Goal: Task Accomplishment & Management: Manage account settings

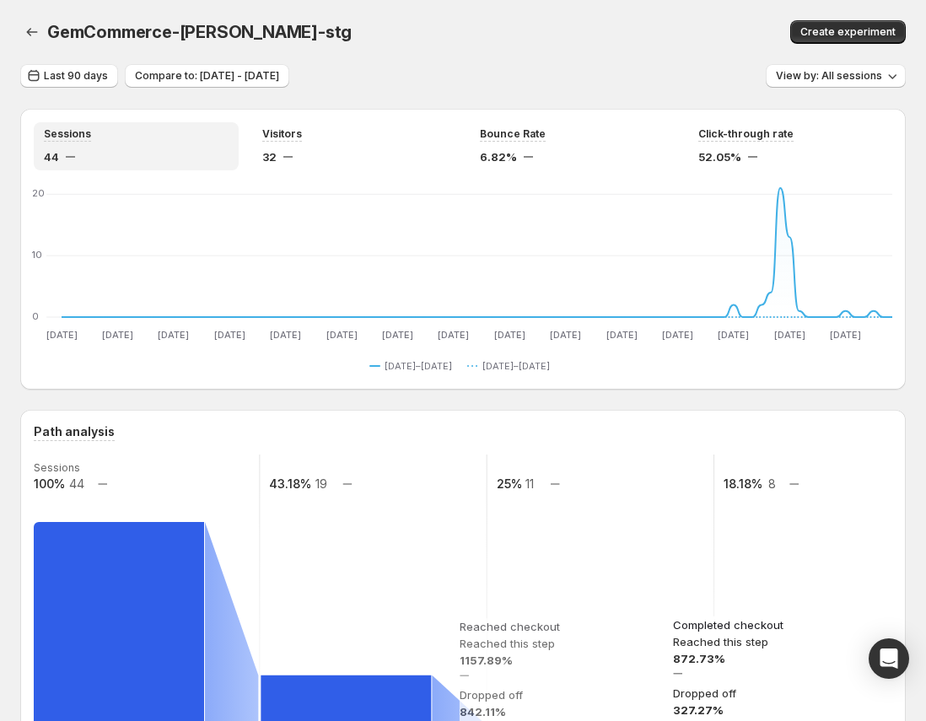
scroll to position [391, 0]
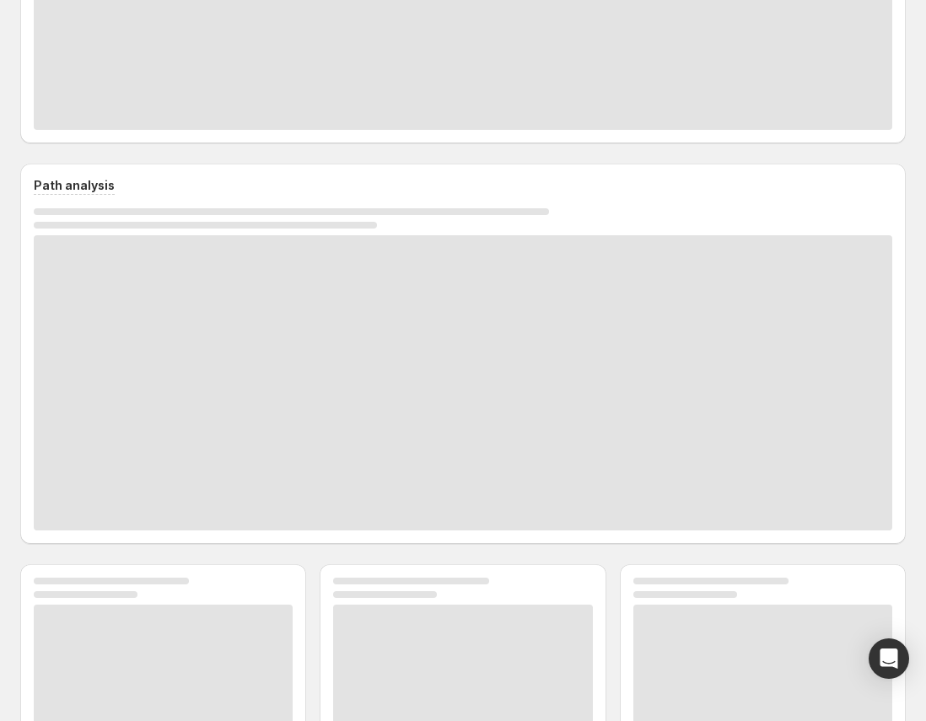
scroll to position [267, 0]
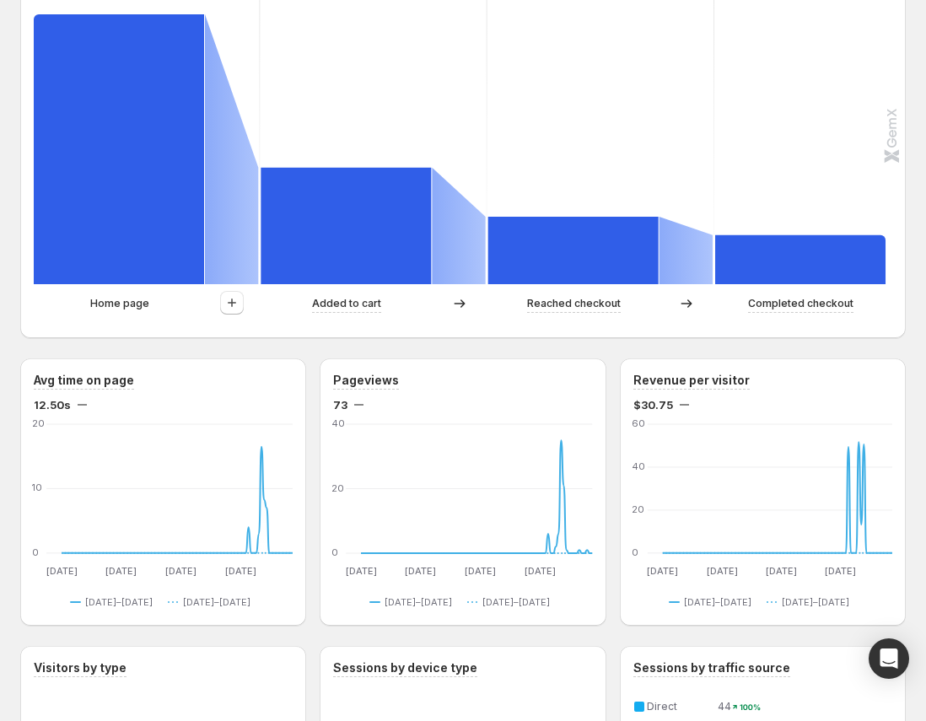
scroll to position [452, 0]
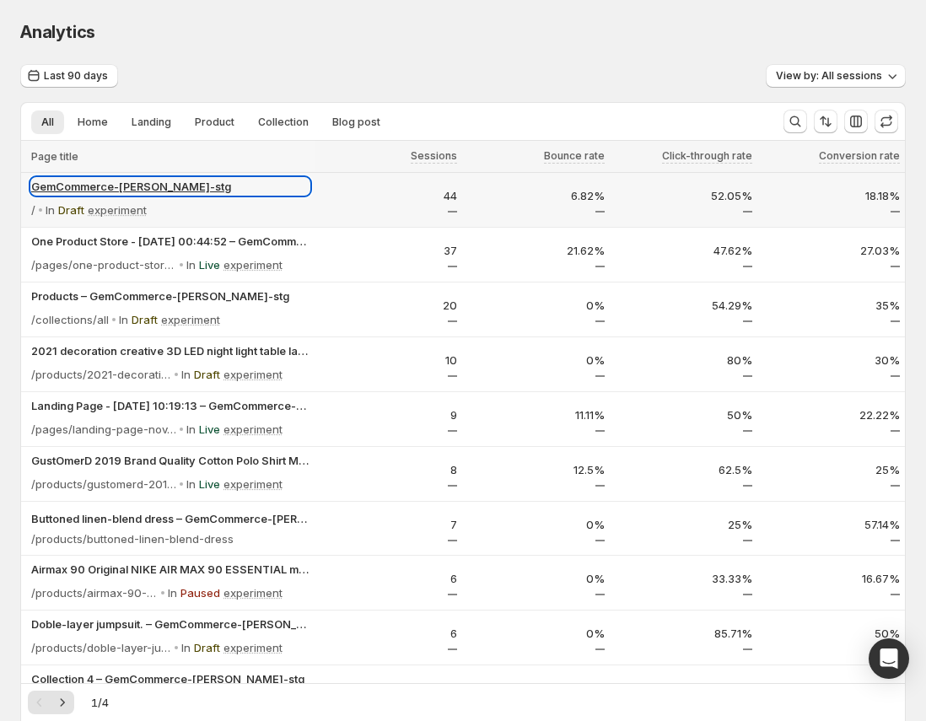
click at [78, 182] on p "GemCommerce-[PERSON_NAME]-stg" at bounding box center [170, 186] width 278 height 17
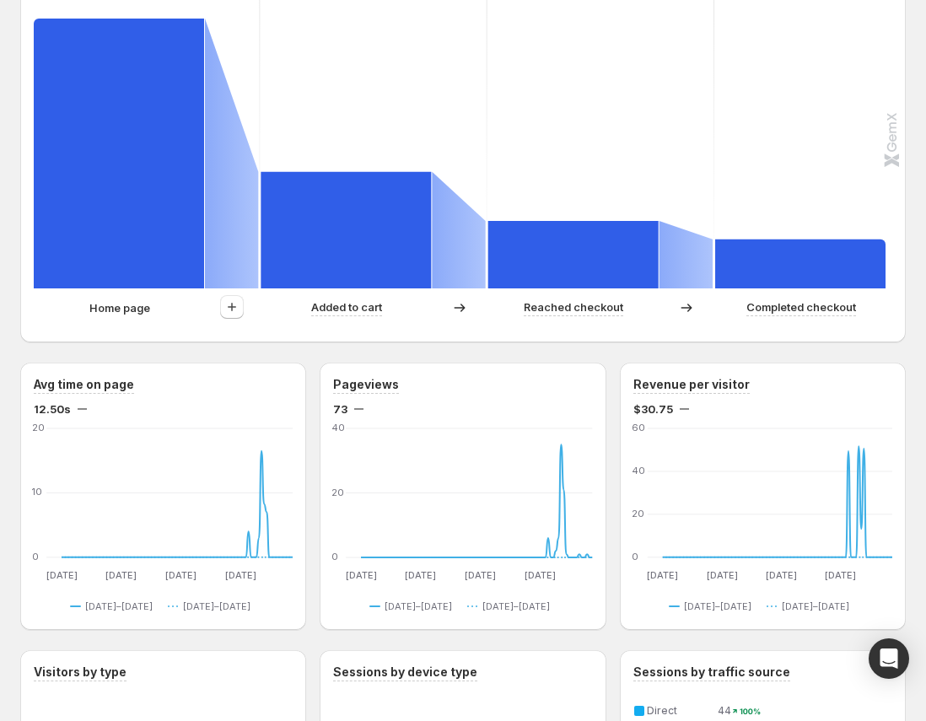
scroll to position [491, 0]
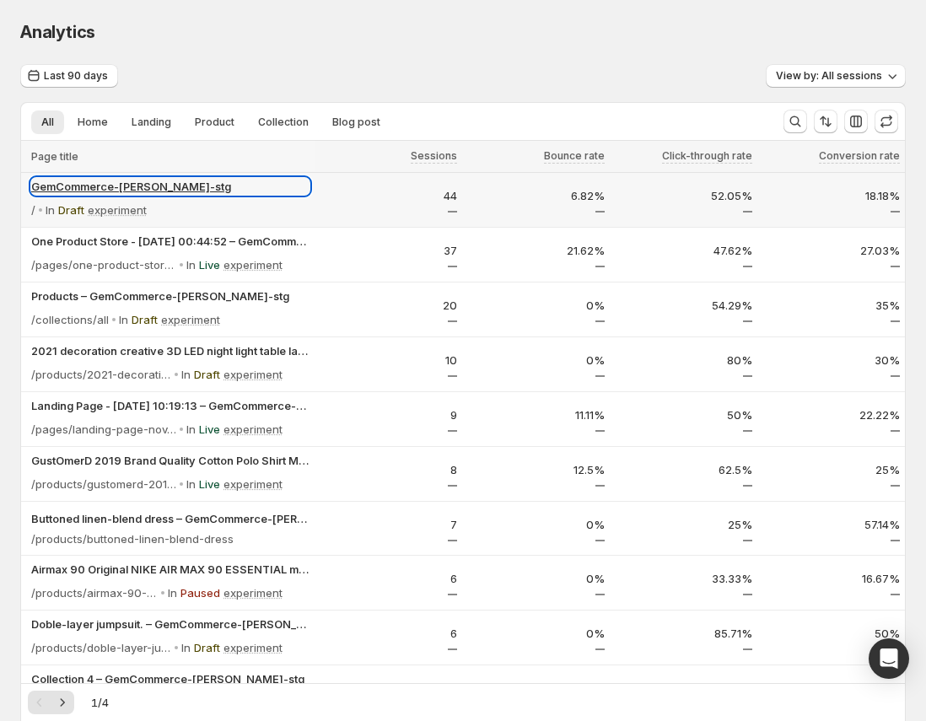
click at [159, 183] on p "GemCommerce-[PERSON_NAME]-stg" at bounding box center [170, 186] width 278 height 17
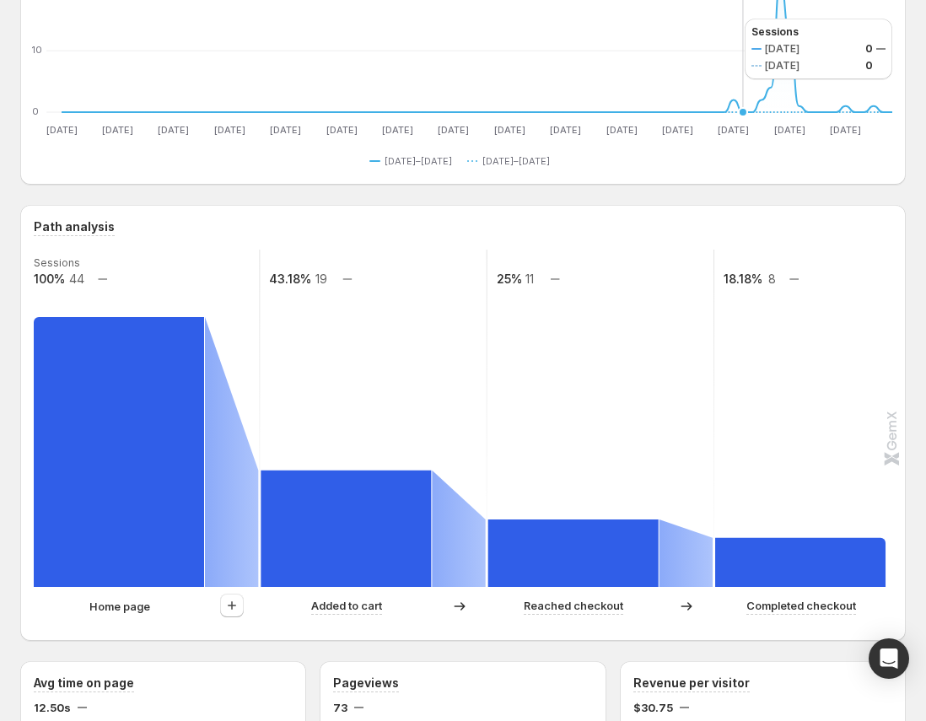
scroll to position [265, 0]
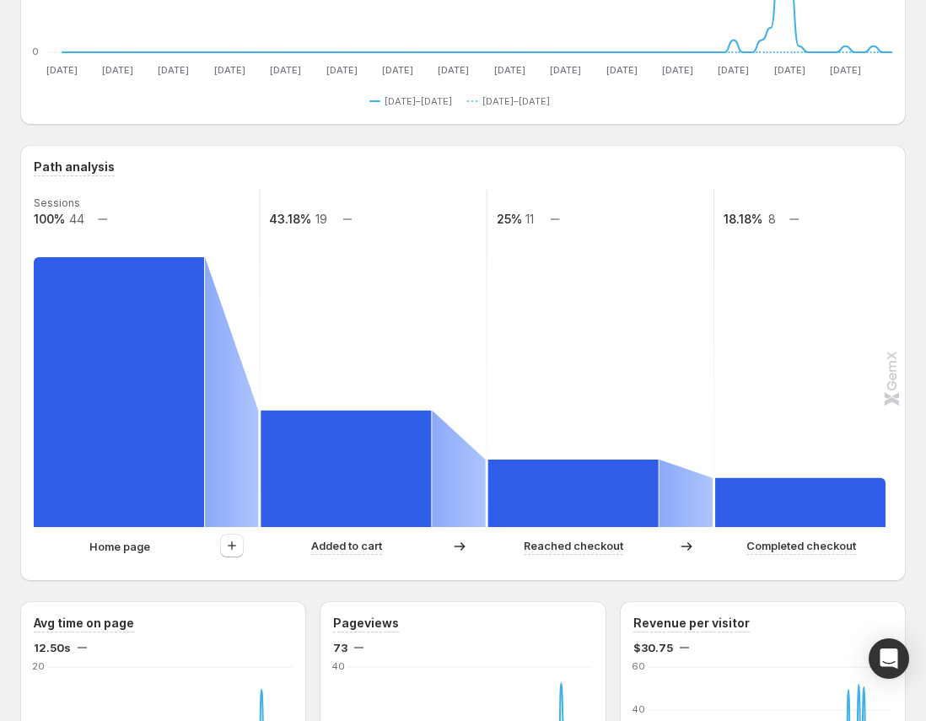
click at [806, 497] on rect at bounding box center [800, 502] width 170 height 49
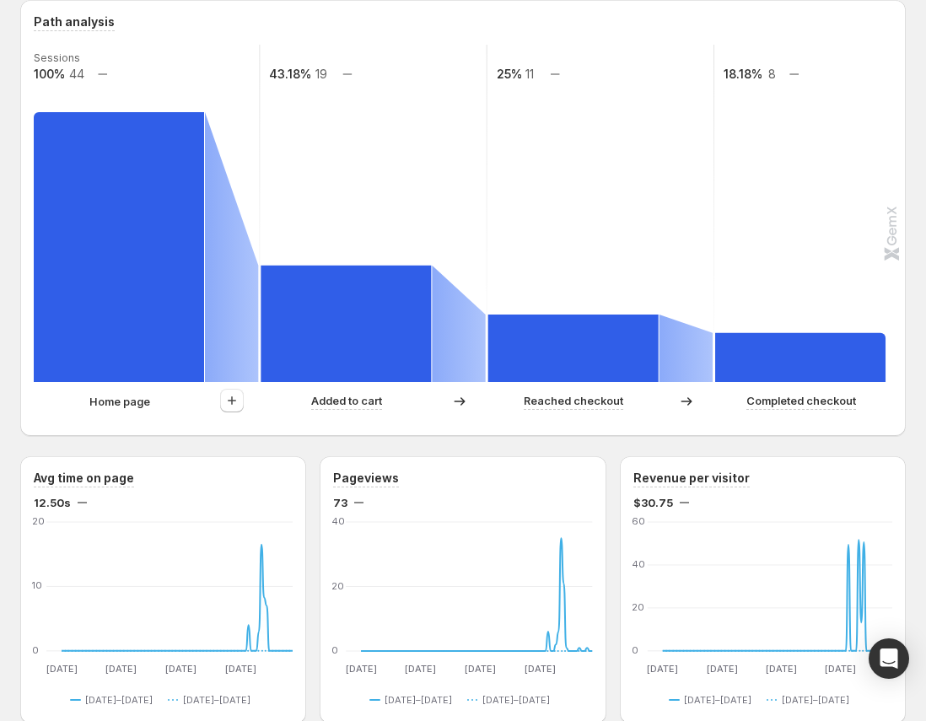
scroll to position [440, 0]
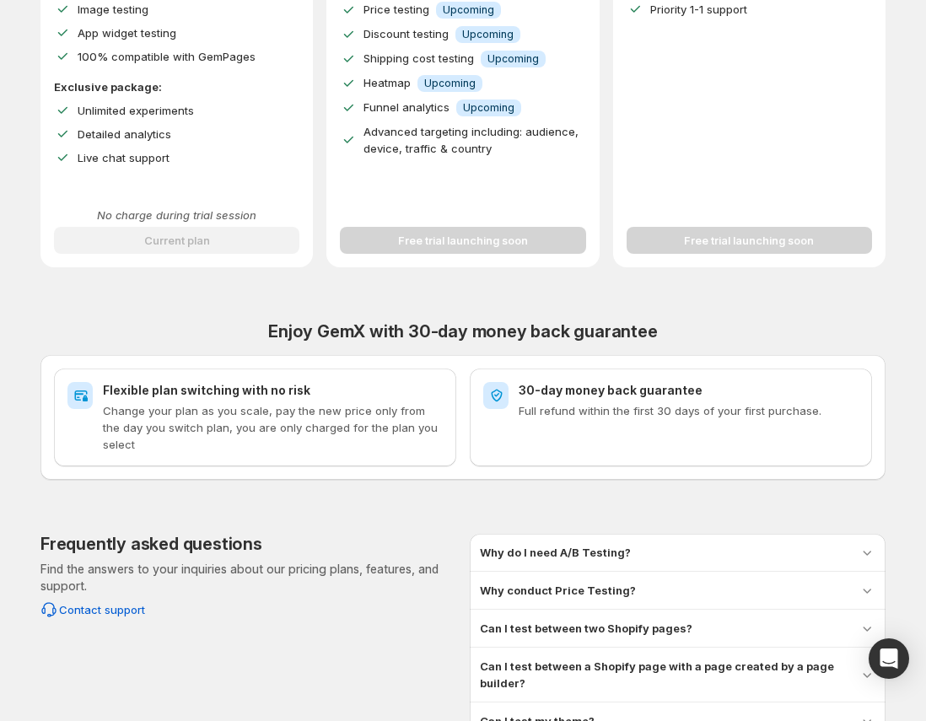
scroll to position [128, 0]
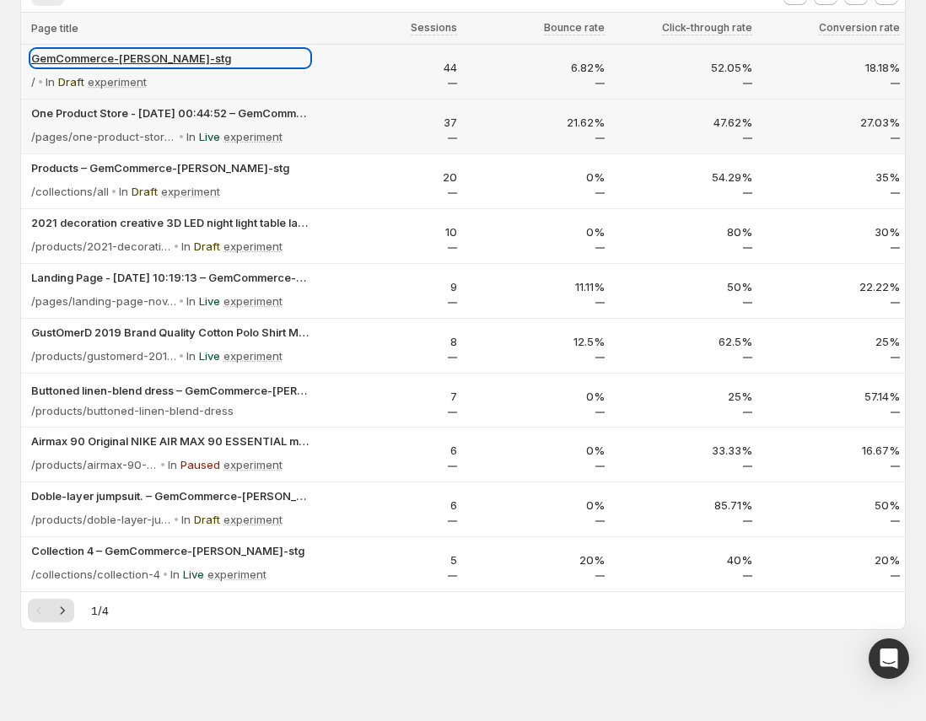
click at [89, 63] on p "GemCommerce-[PERSON_NAME]-stg" at bounding box center [170, 58] width 278 height 17
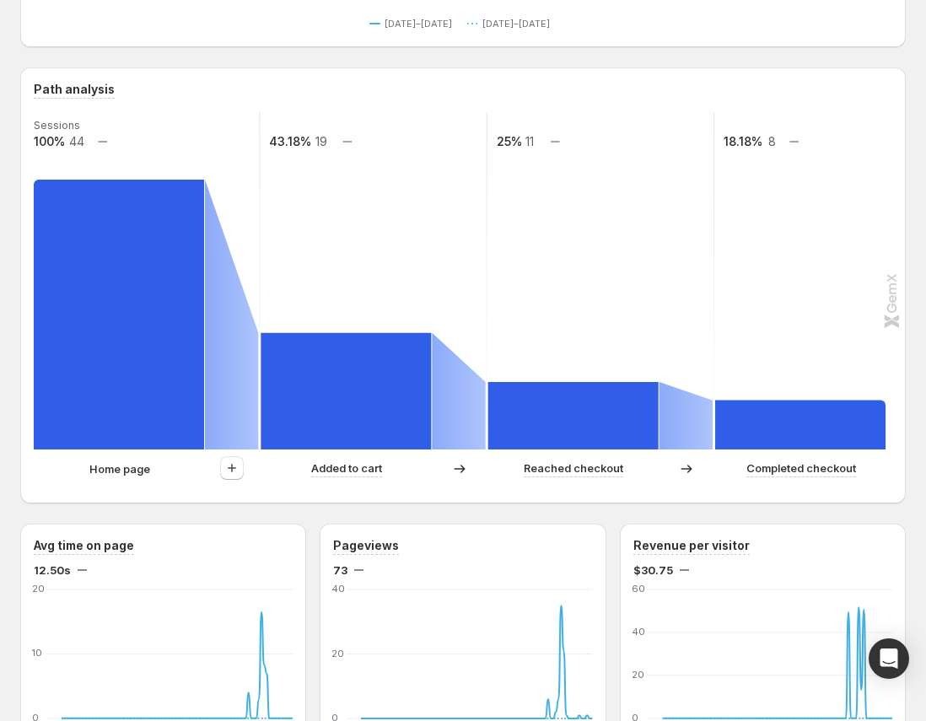
scroll to position [361, 0]
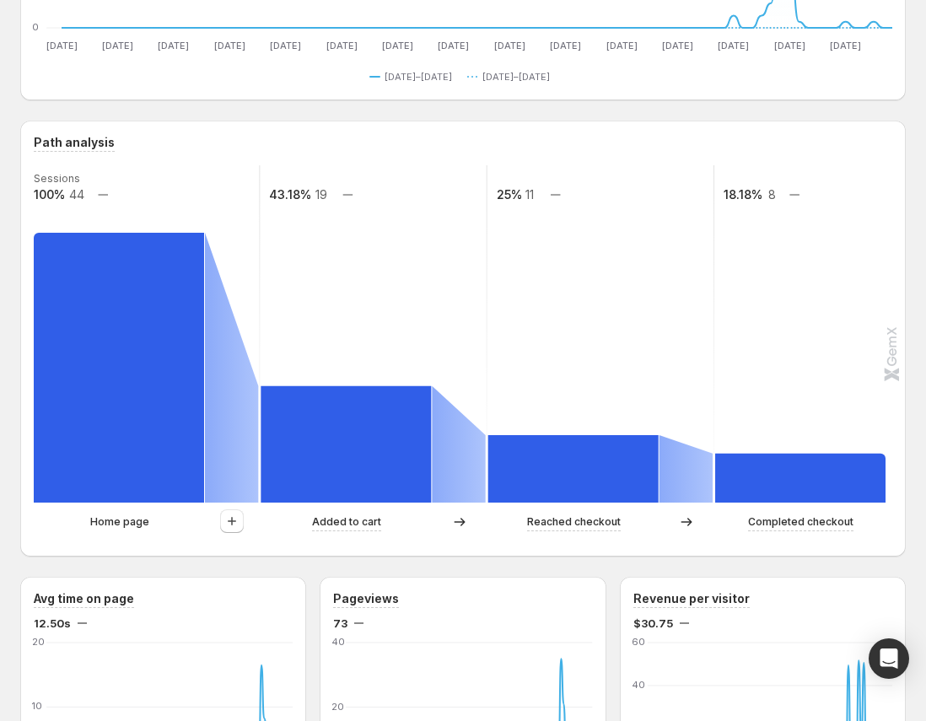
scroll to position [296, 0]
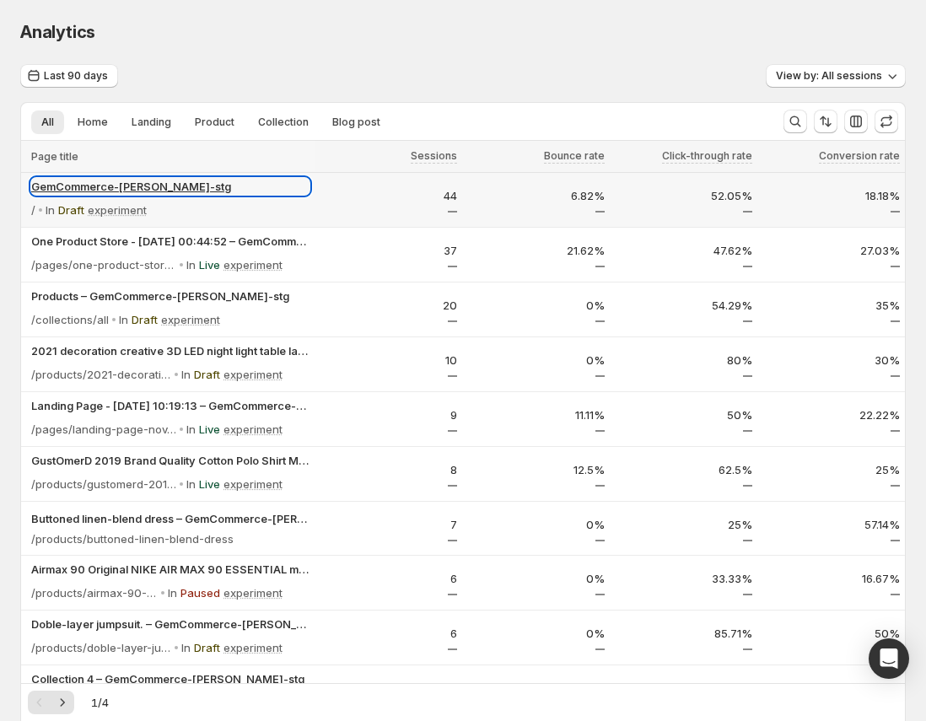
click at [120, 182] on p "GemCommerce-[PERSON_NAME]-stg" at bounding box center [170, 186] width 278 height 17
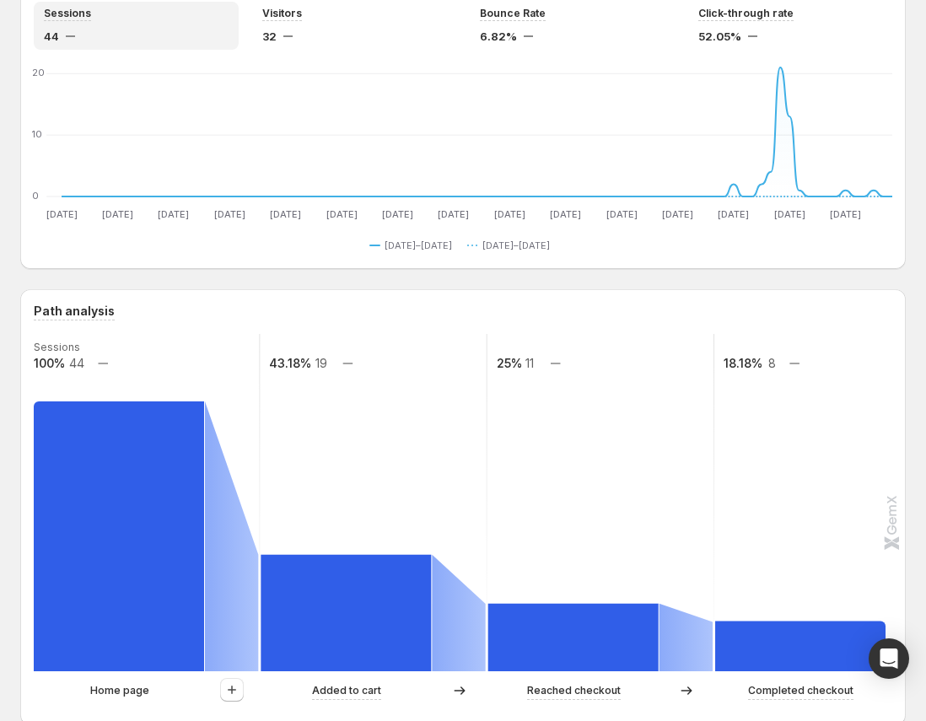
scroll to position [143, 0]
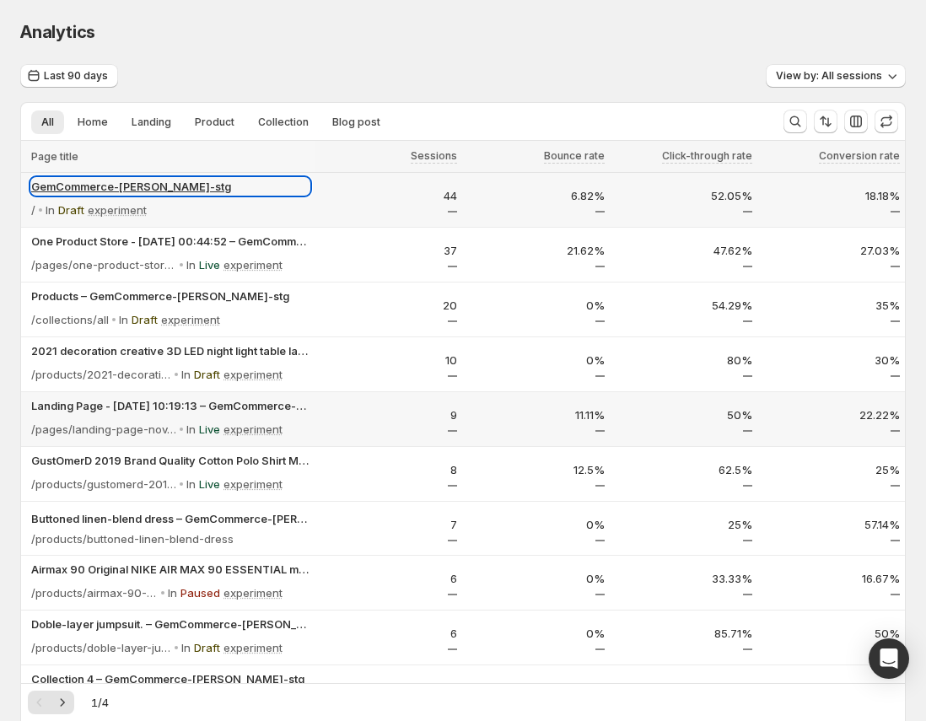
click at [134, 181] on p "GemCommerce-[PERSON_NAME]-stg" at bounding box center [170, 186] width 278 height 17
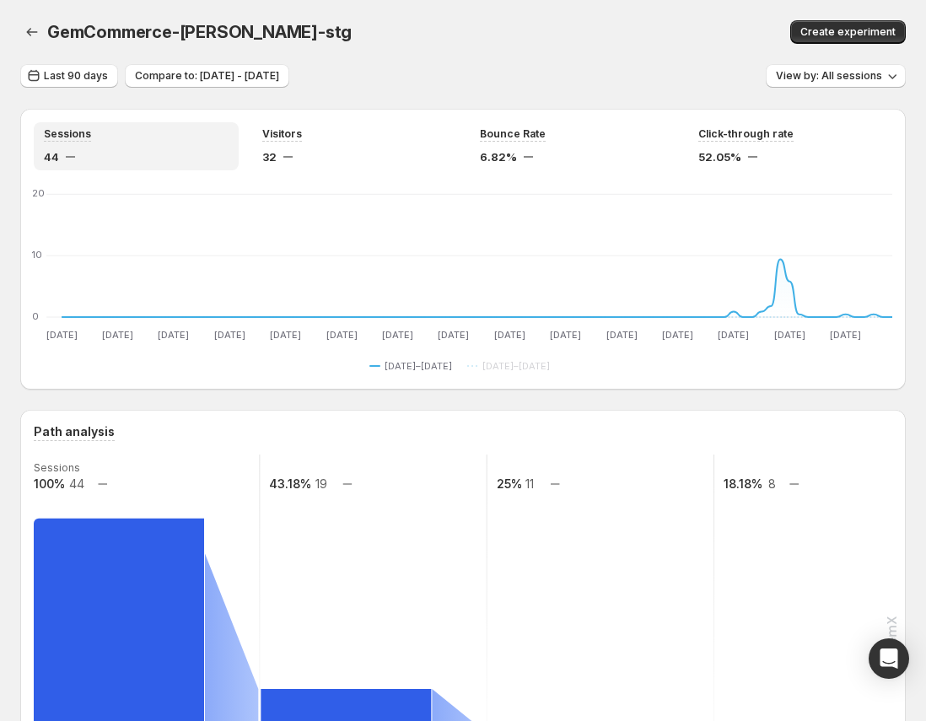
scroll to position [245, 0]
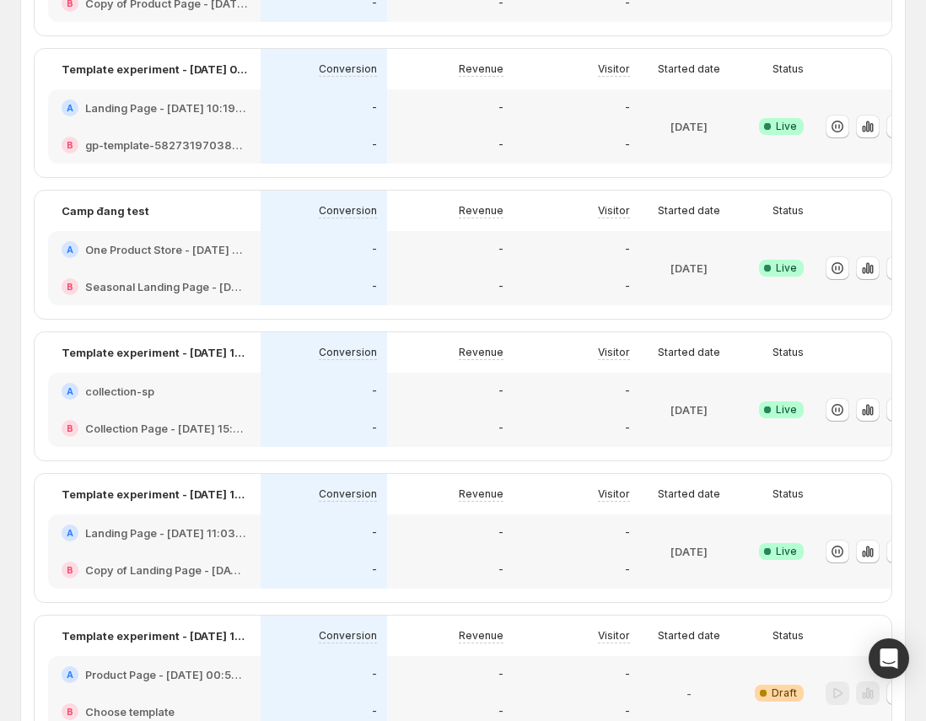
scroll to position [128, 0]
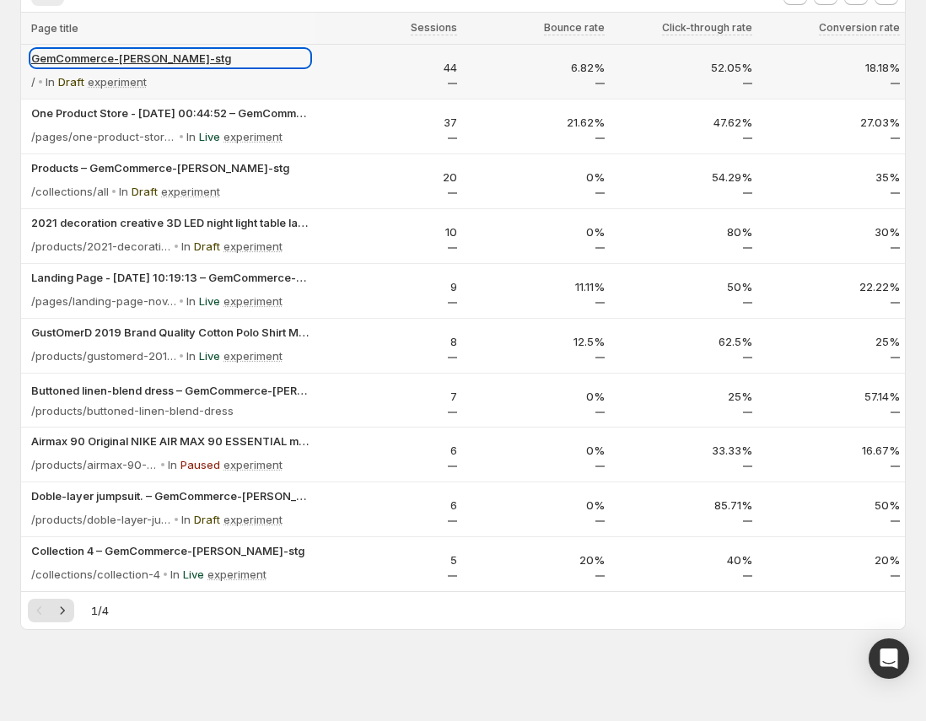
click at [144, 59] on p "GemCommerce-[PERSON_NAME]-stg" at bounding box center [170, 58] width 278 height 17
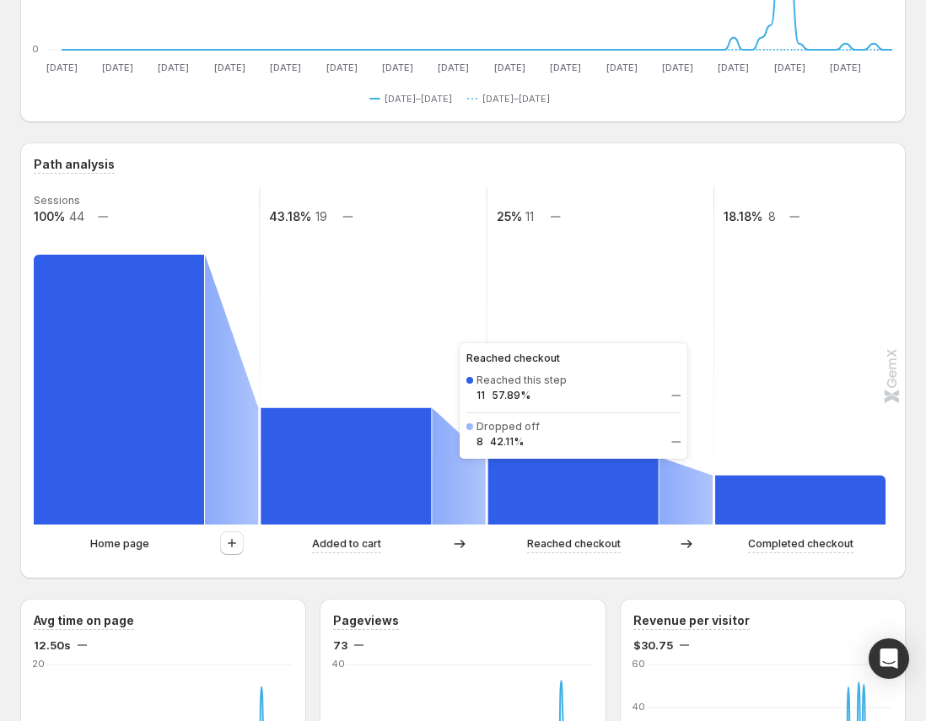
scroll to position [310, 0]
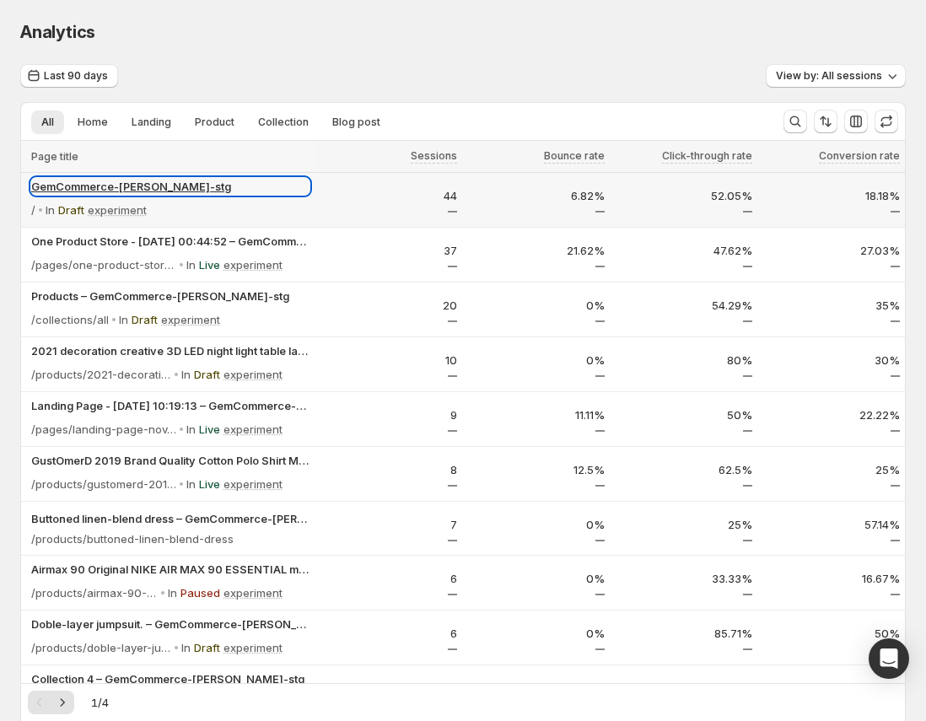
click at [159, 187] on p "GemCommerce-[PERSON_NAME]-stg" at bounding box center [170, 186] width 278 height 17
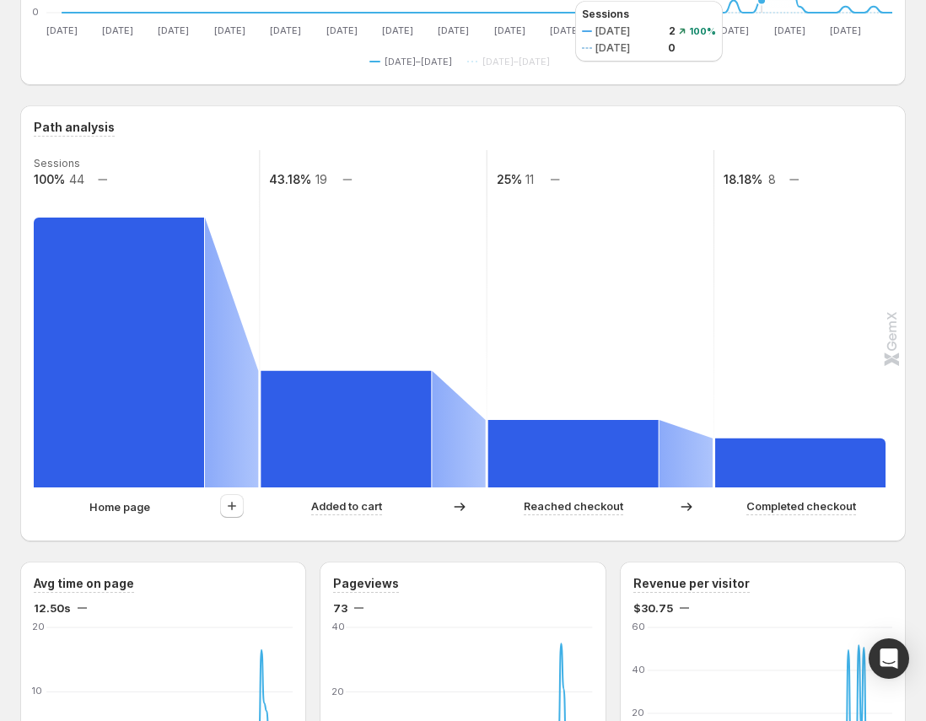
scroll to position [391, 0]
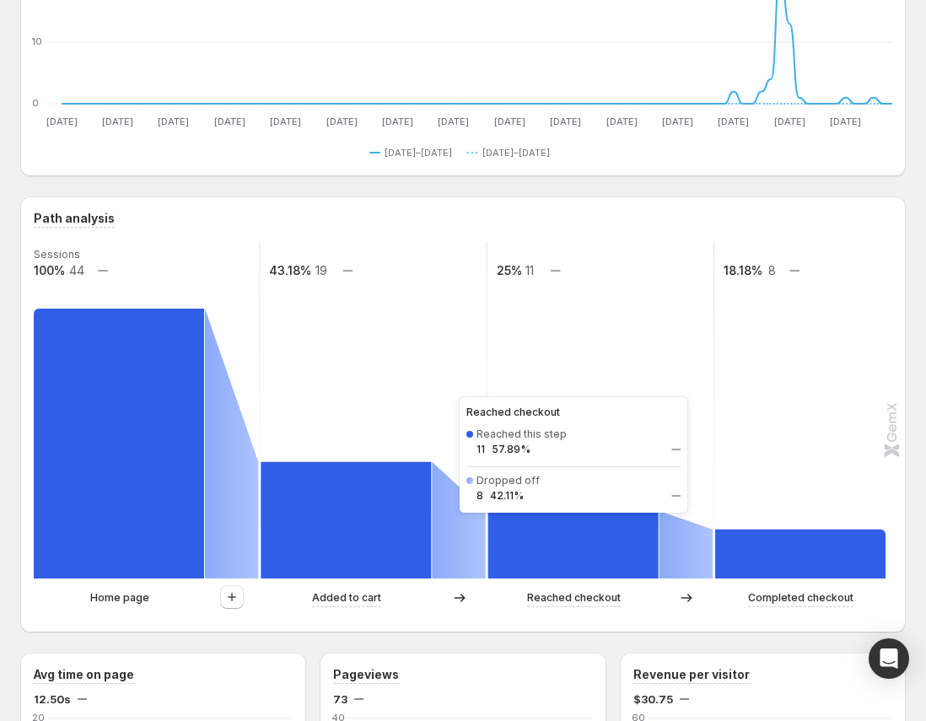
scroll to position [239, 0]
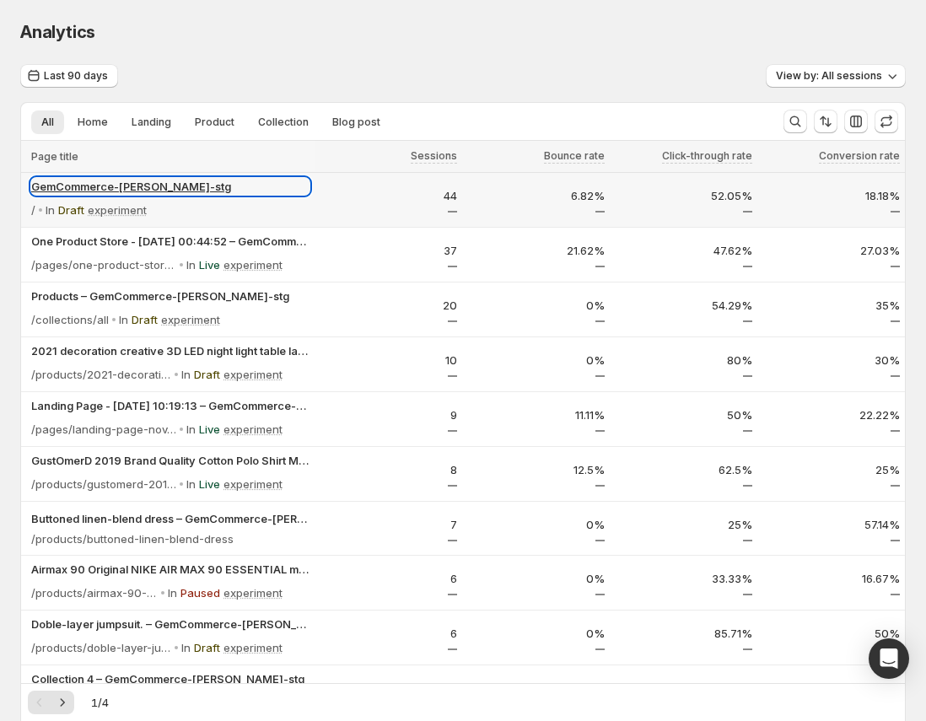
click at [114, 180] on p "GemCommerce-[PERSON_NAME]-stg" at bounding box center [170, 186] width 278 height 17
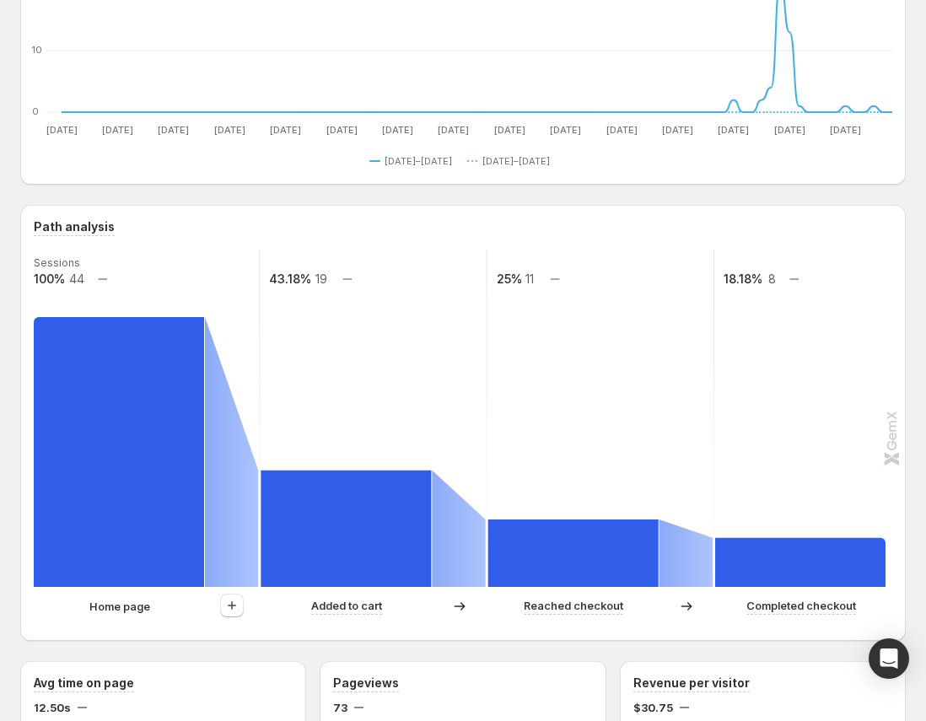
scroll to position [226, 0]
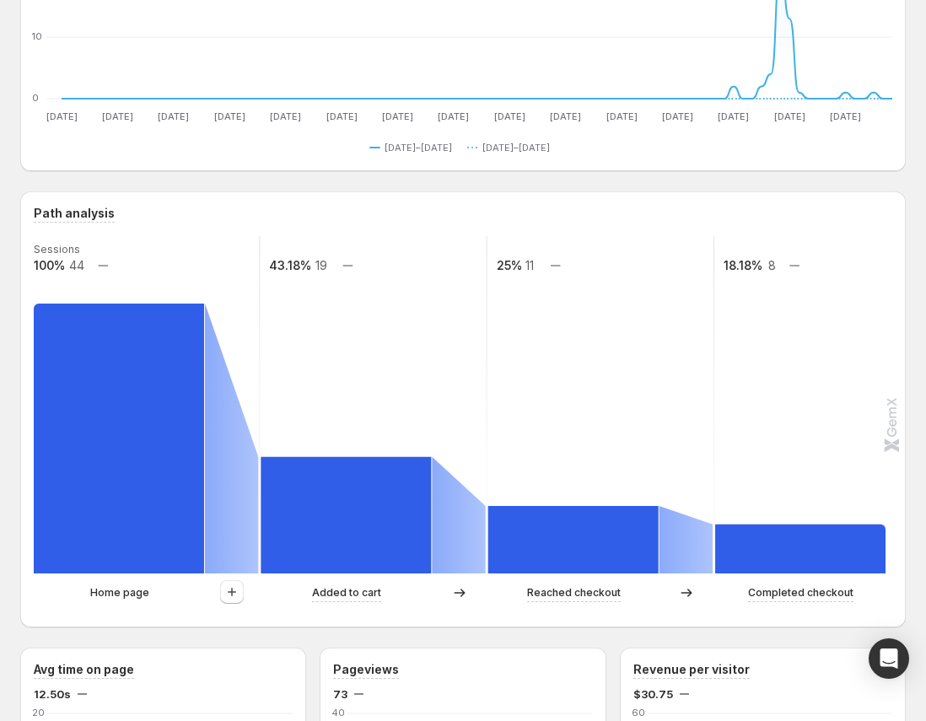
scroll to position [324, 0]
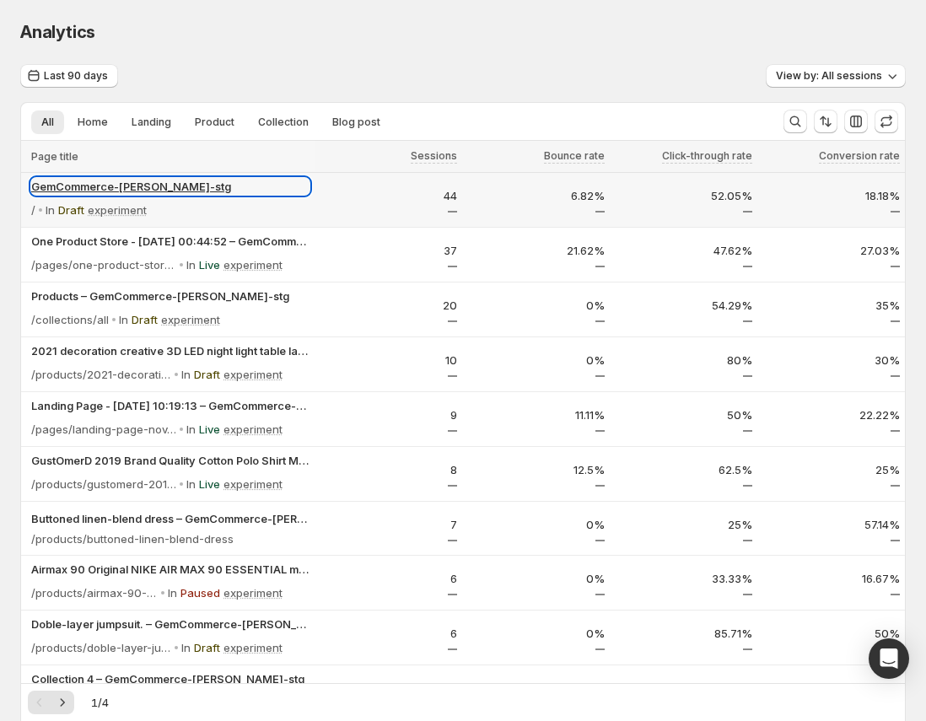
click at [150, 181] on p "GemCommerce-[PERSON_NAME]-stg" at bounding box center [170, 186] width 278 height 17
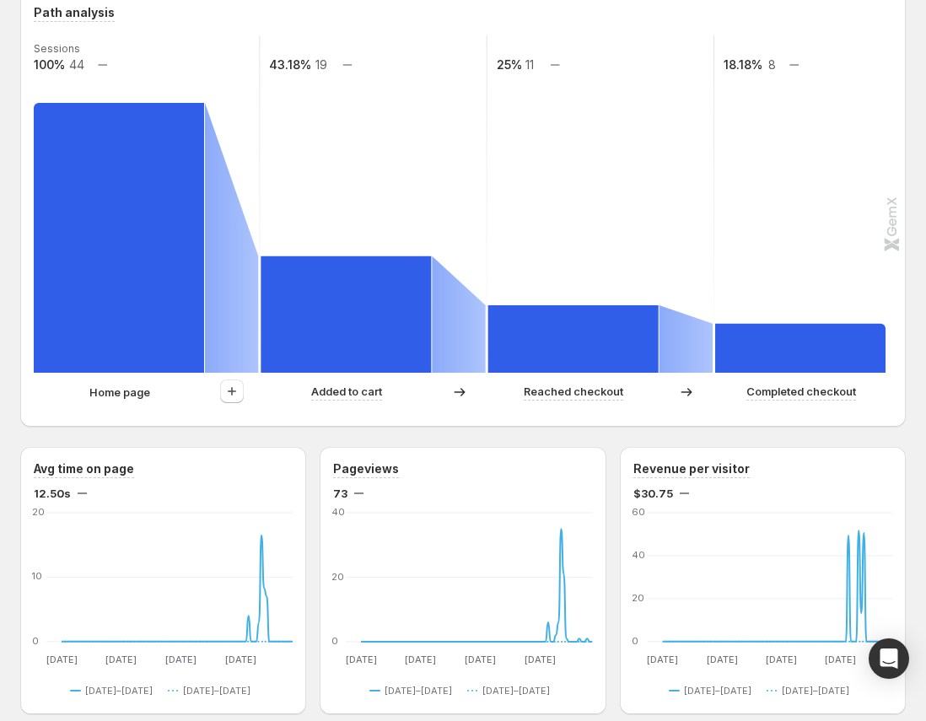
scroll to position [434, 0]
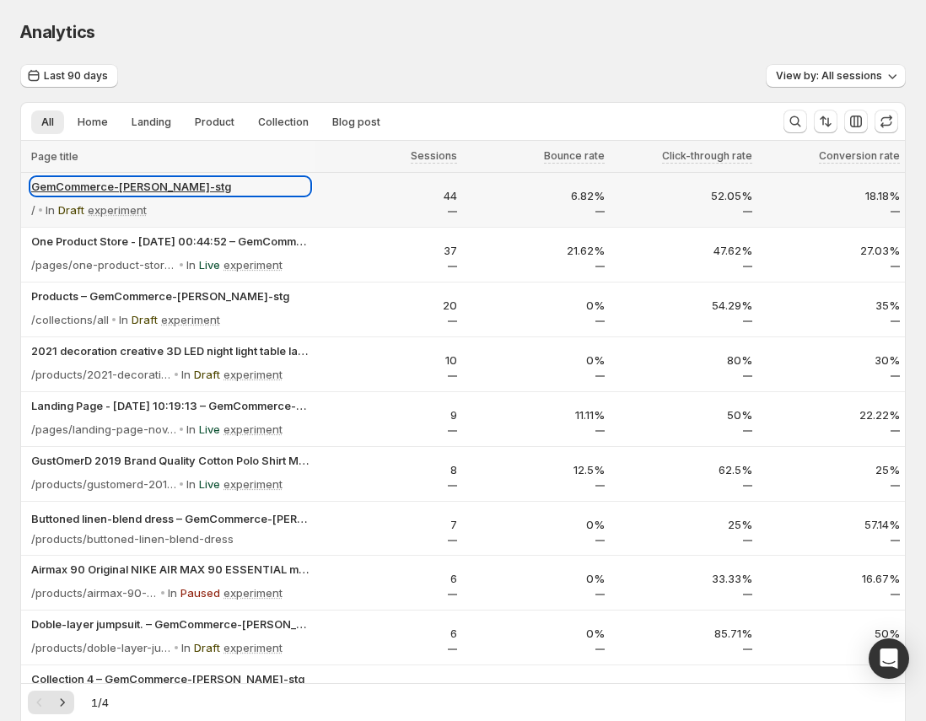
click at [130, 185] on p "GemCommerce-[PERSON_NAME]-stg" at bounding box center [170, 186] width 278 height 17
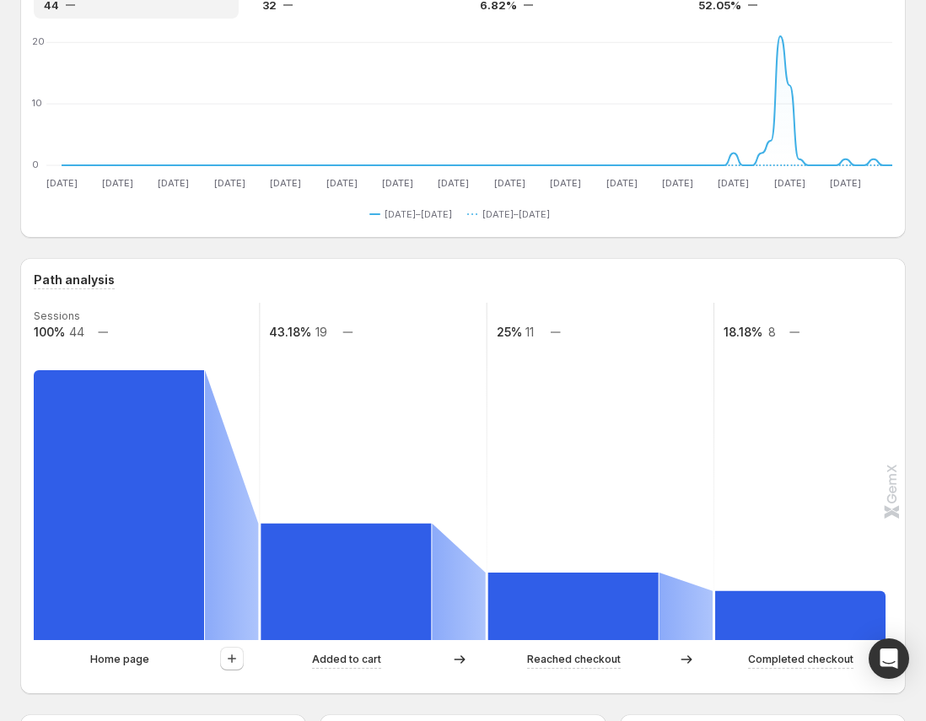
scroll to position [201, 0]
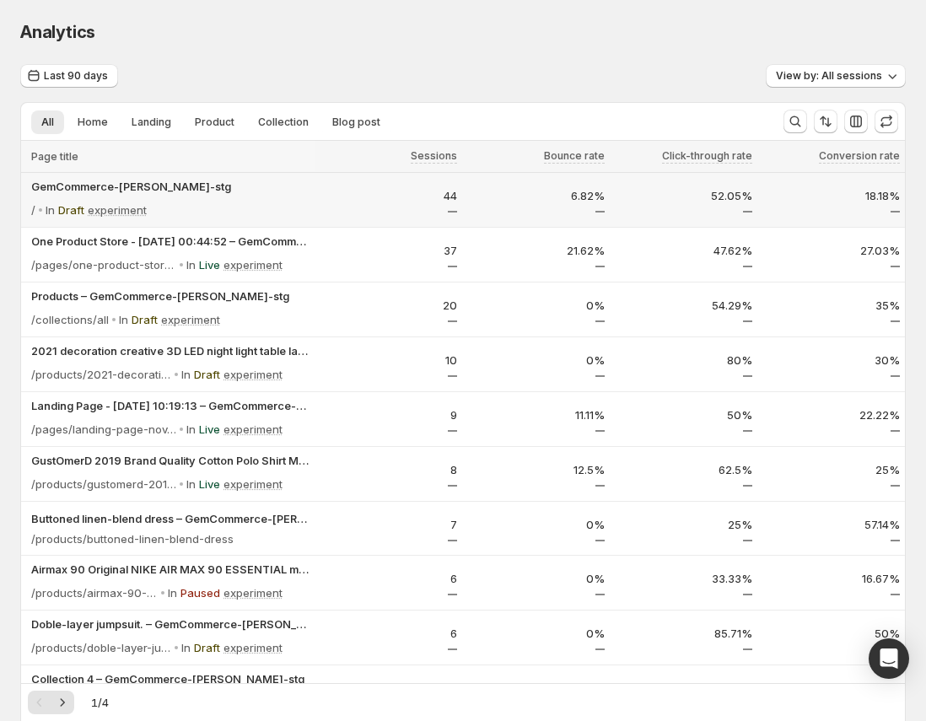
click at [94, 183] on p "GemCommerce-[PERSON_NAME]-stg" at bounding box center [170, 186] width 278 height 17
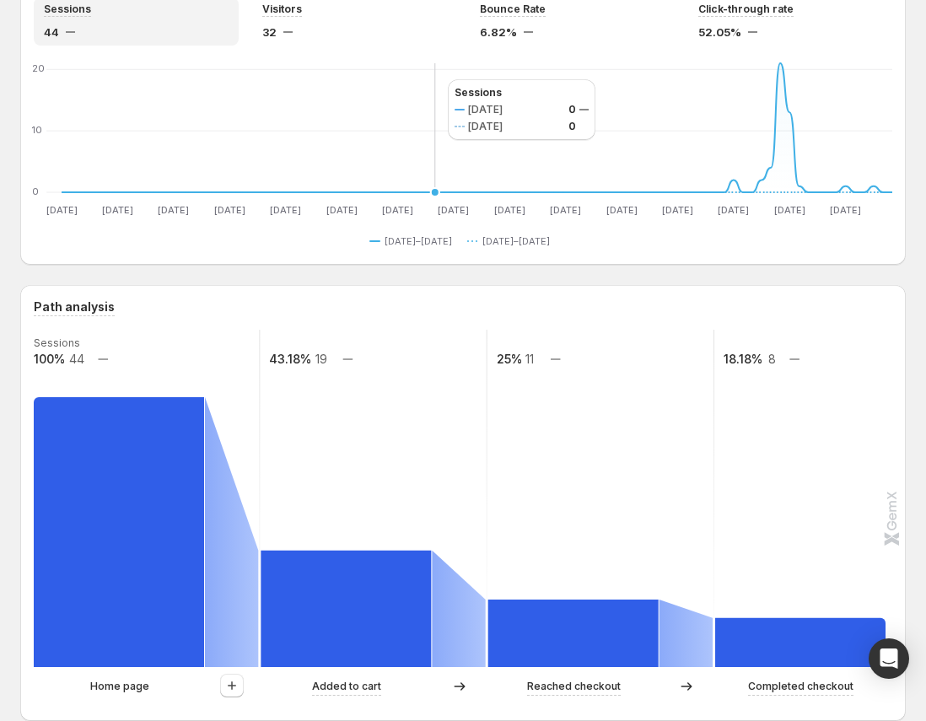
scroll to position [164, 0]
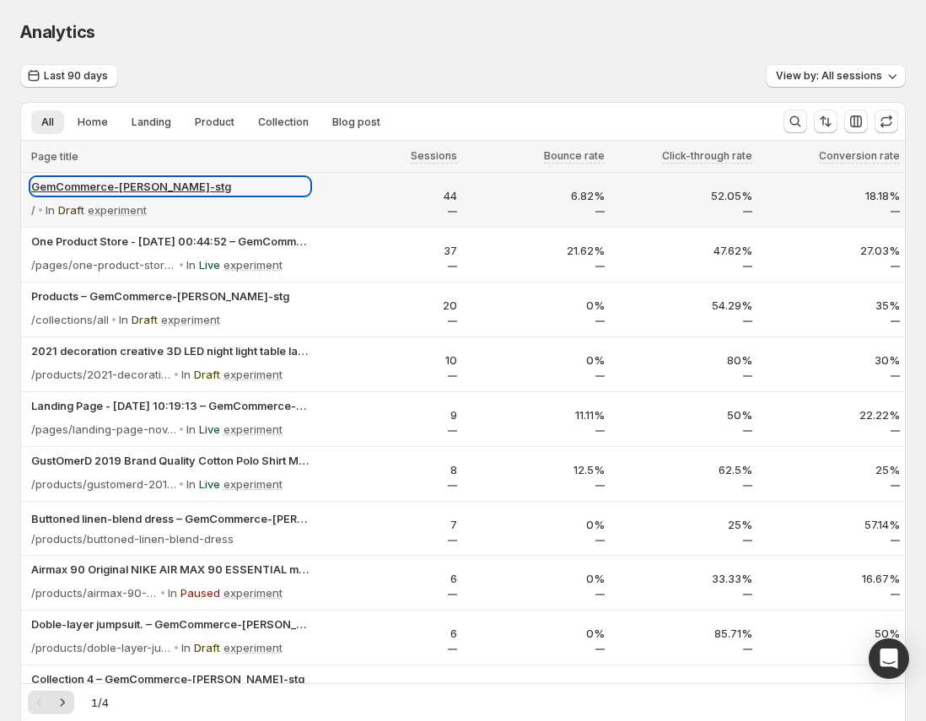
click at [115, 185] on p "GemCommerce-[PERSON_NAME]-stg" at bounding box center [170, 186] width 278 height 17
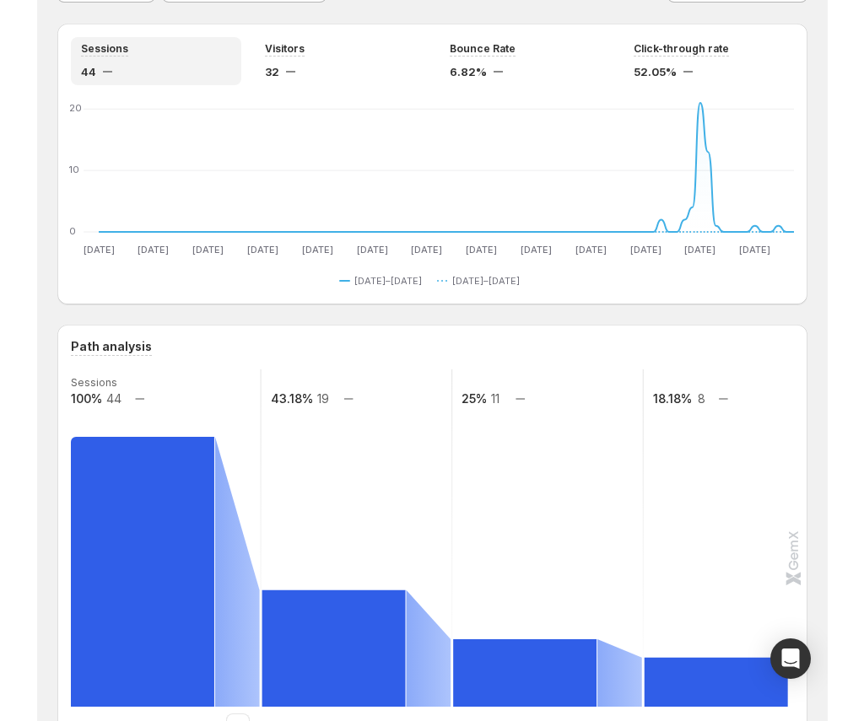
scroll to position [88, 0]
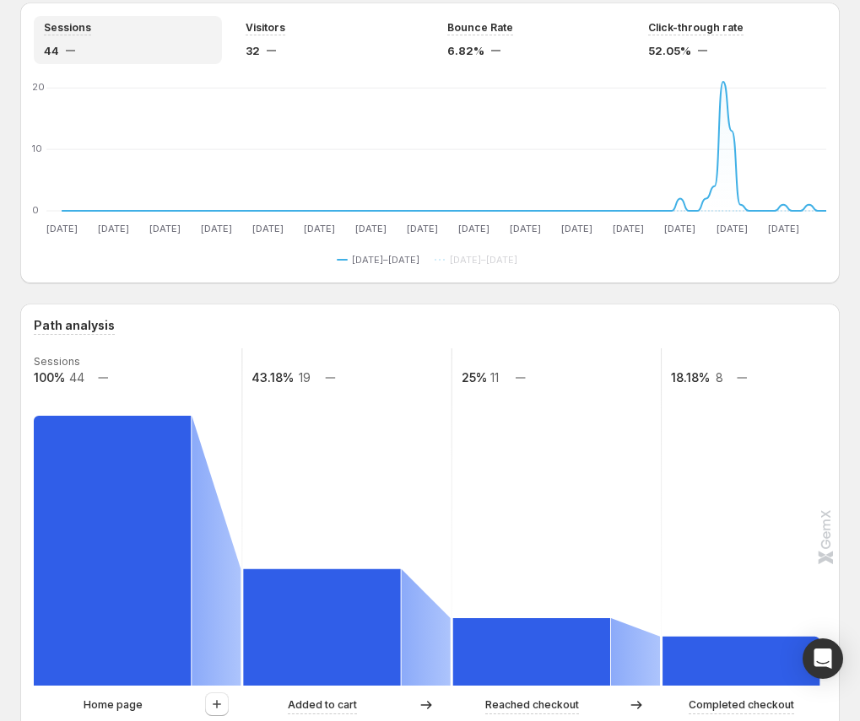
scroll to position [352, 0]
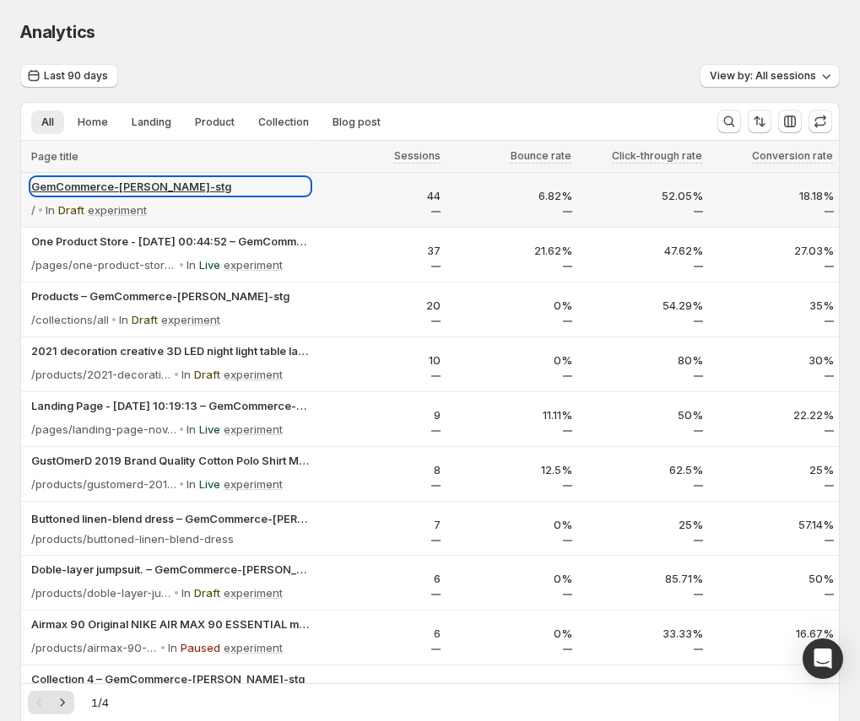
click at [88, 181] on p "GemCommerce-sandy-stg" at bounding box center [170, 186] width 278 height 17
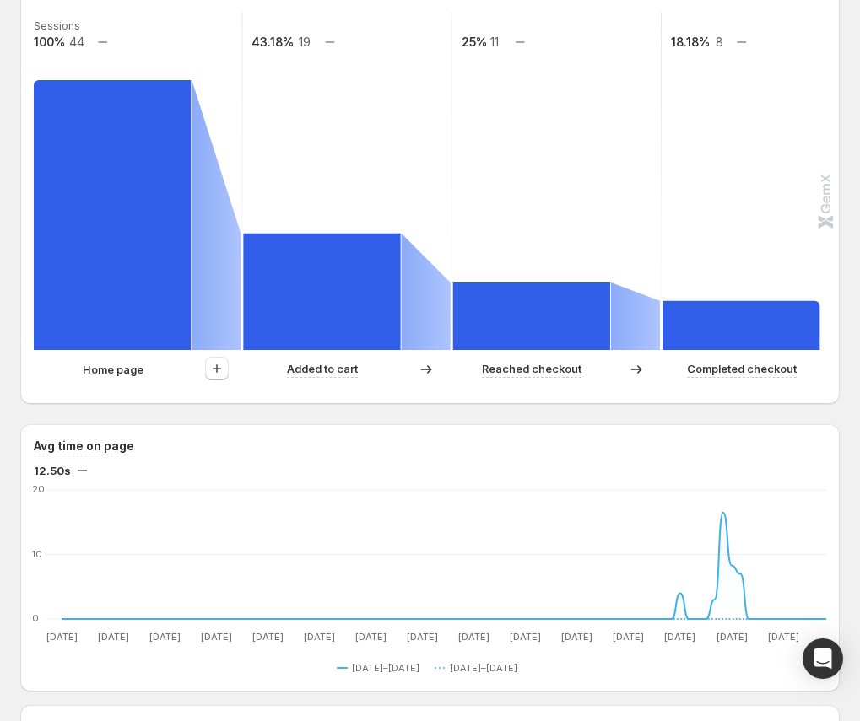
scroll to position [387, 0]
